Goal: Information Seeking & Learning: Learn about a topic

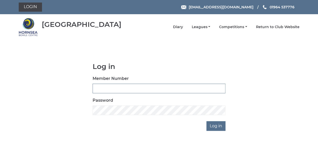
click at [118, 88] on input "Member Number" at bounding box center [159, 89] width 133 height 10
type input "0358"
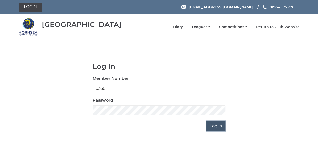
click at [216, 127] on input "Log in" at bounding box center [216, 126] width 19 height 10
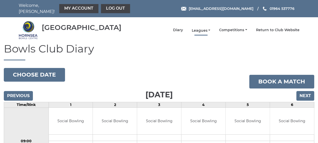
click at [199, 28] on link "Leagues" at bounding box center [201, 30] width 19 height 5
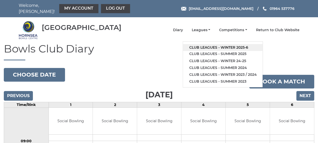
click at [201, 44] on link "Club leagues - Winter 2025-6" at bounding box center [223, 47] width 80 height 7
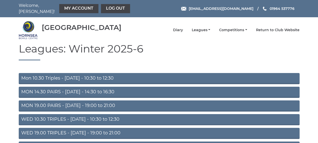
click at [34, 131] on link "WED 19.00 TRIPLES - Wednesday - 19:00 to 21:00" at bounding box center [159, 133] width 281 height 11
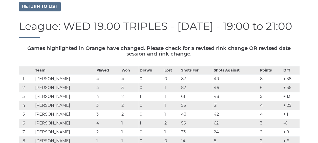
scroll to position [40, 0]
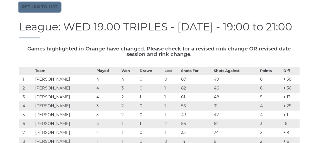
click at [41, 5] on link "Return to list" at bounding box center [40, 7] width 42 height 10
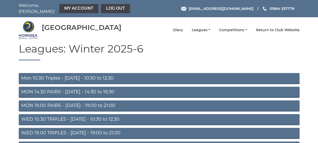
click at [51, 101] on link "MON 19.00 PAIRS - [DATE] - 19:00 to 21:00" at bounding box center [159, 105] width 281 height 11
